Goal: Transaction & Acquisition: Purchase product/service

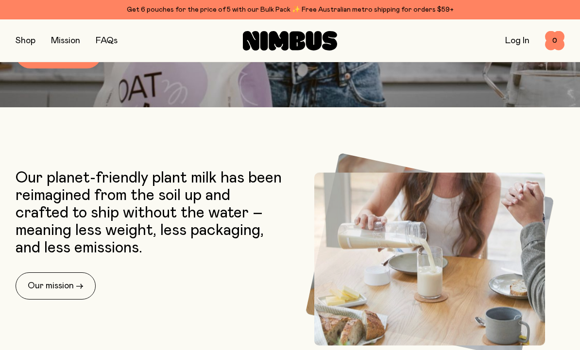
scroll to position [261, 0]
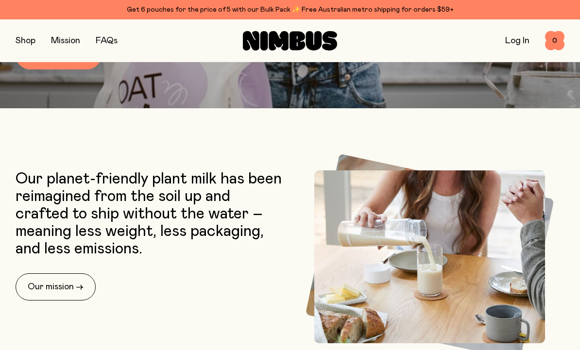
click at [76, 69] on link "Shop now →" at bounding box center [59, 54] width 86 height 29
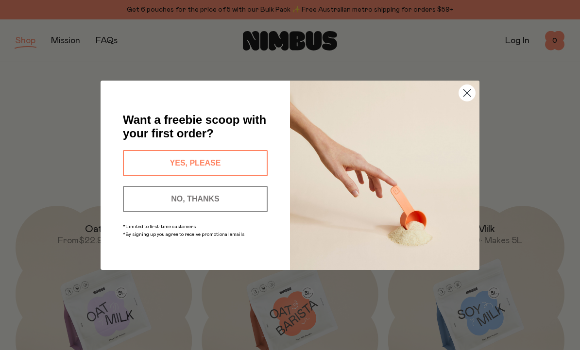
click at [244, 212] on button "NO, THANKS" at bounding box center [195, 199] width 145 height 26
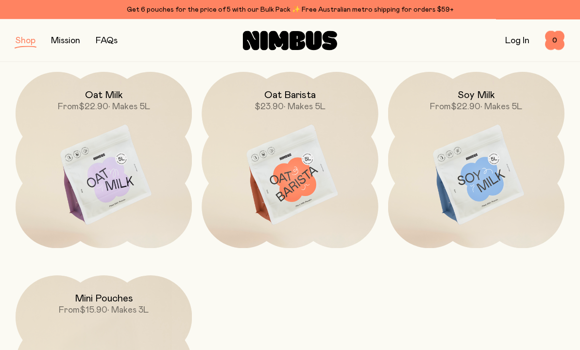
scroll to position [136, 0]
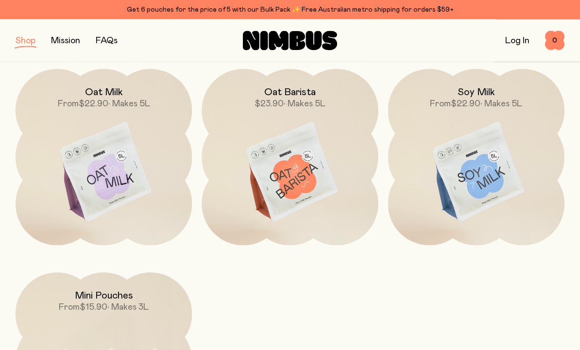
click at [305, 174] on img at bounding box center [289, 172] width 176 height 207
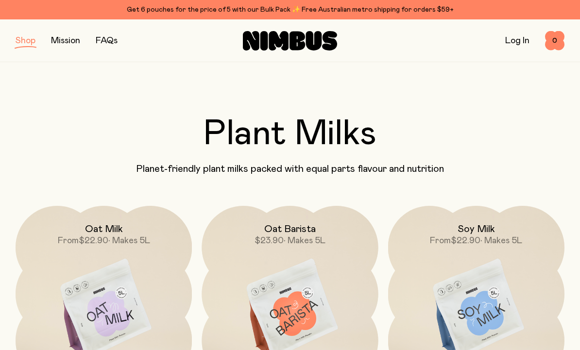
scroll to position [137, 0]
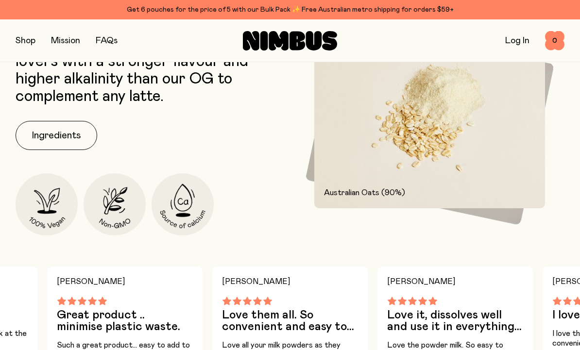
scroll to position [414, 0]
click at [74, 134] on button "Ingredients" at bounding box center [57, 135] width 82 height 29
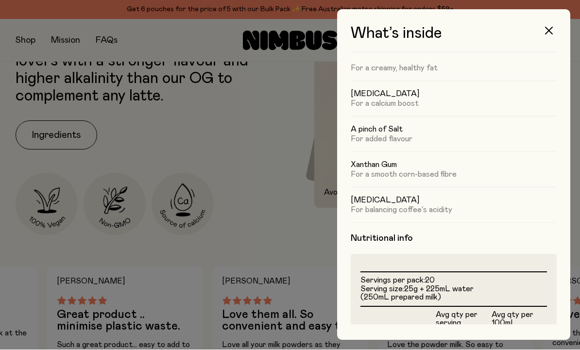
scroll to position [84, 0]
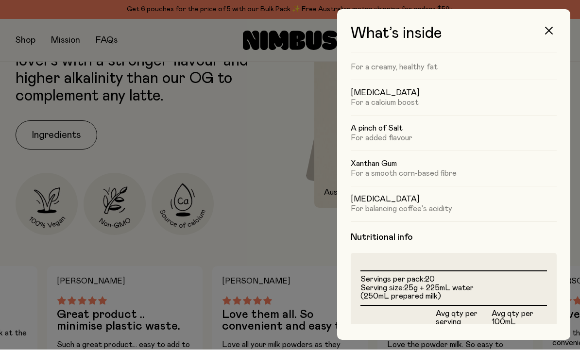
click at [549, 30] on icon "button" at bounding box center [549, 31] width 8 height 8
